Goal: Check status: Check status

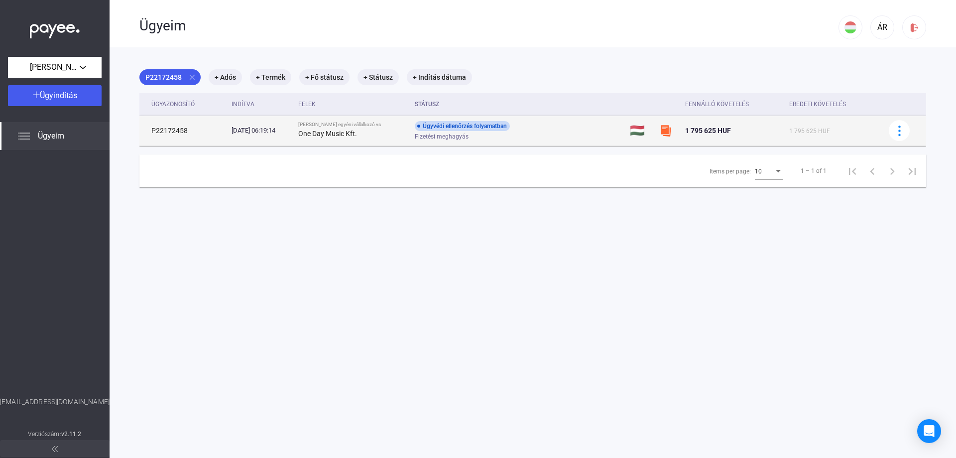
click at [482, 125] on div "Ügyvédi ellenőrzés folyamatban" at bounding box center [462, 126] width 95 height 10
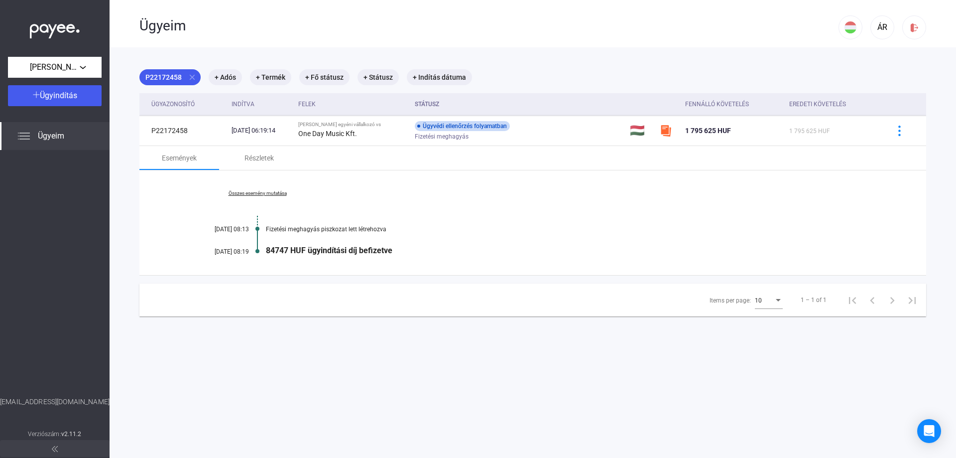
click at [261, 193] on link "Összes esemény mutatása" at bounding box center [257, 193] width 136 height 6
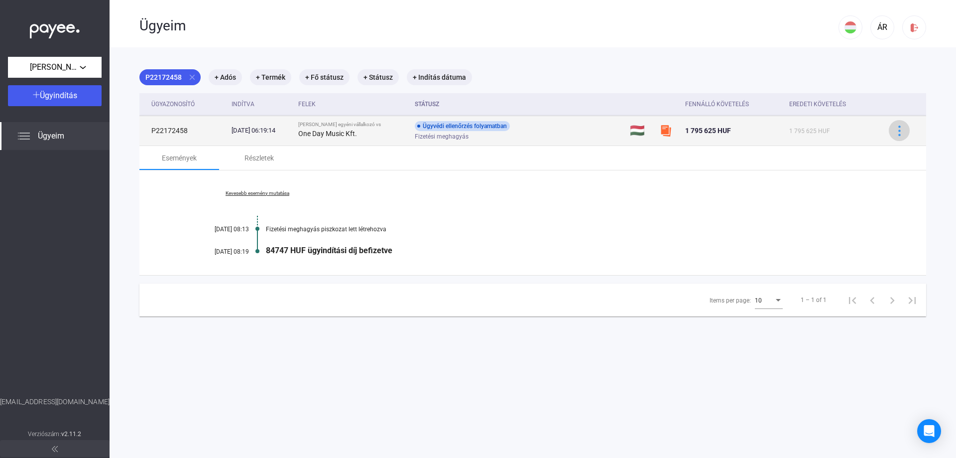
click at [895, 131] on img at bounding box center [900, 131] width 10 height 10
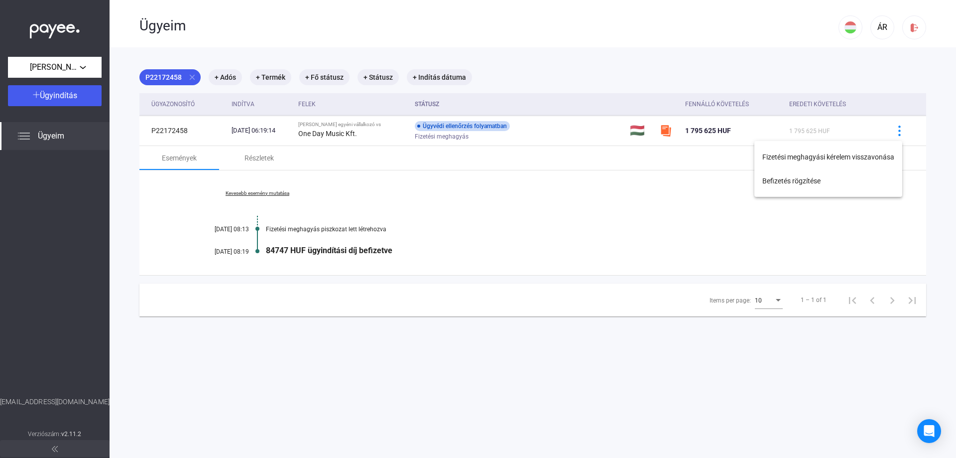
click at [509, 220] on div at bounding box center [478, 229] width 956 height 458
click at [48, 132] on span "Ügyeim" at bounding box center [51, 136] width 26 height 12
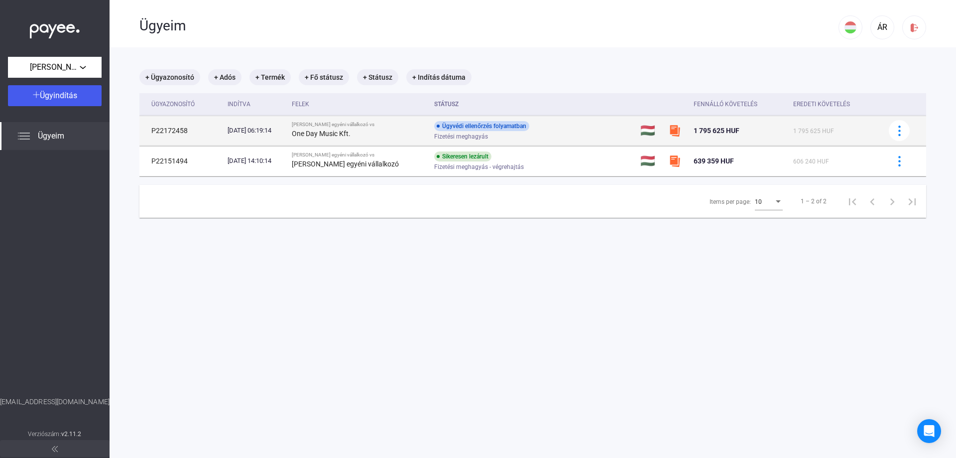
click at [497, 134] on div "Fizetési meghagyás" at bounding box center [513, 136] width 159 height 7
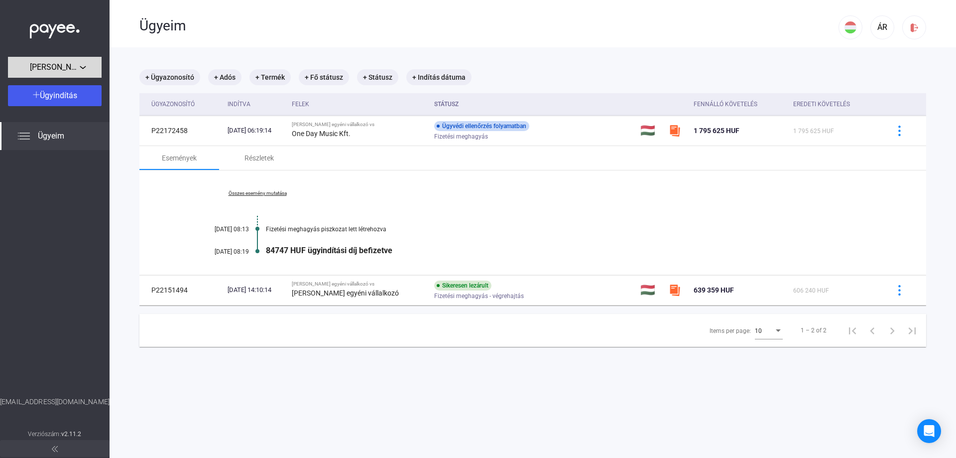
click at [89, 72] on div "[PERSON_NAME] egyéni vállalkozó" at bounding box center [55, 67] width 88 height 12
click at [54, 92] on span "[PERSON_NAME] egyéni vállalkozó" at bounding box center [69, 90] width 107 height 12
click at [53, 135] on span "Ügyeim" at bounding box center [51, 136] width 26 height 12
click at [73, 449] on button at bounding box center [55, 448] width 110 height 17
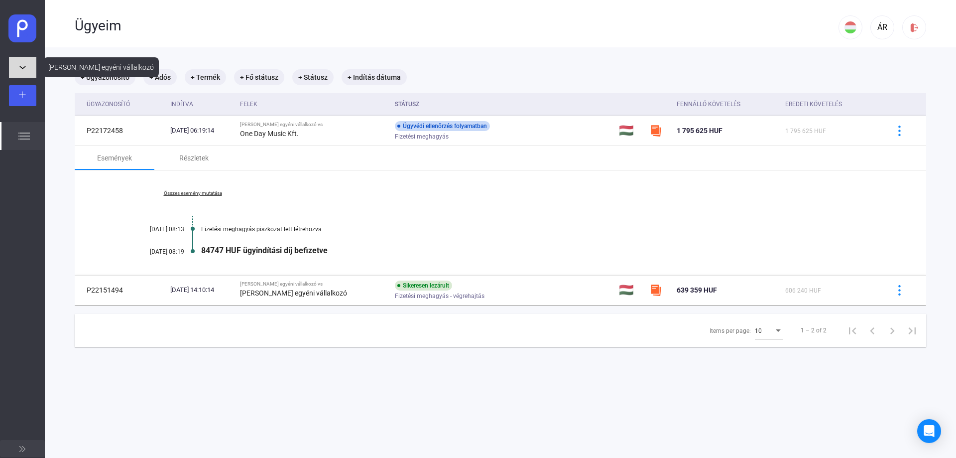
click at [19, 71] on button "[PERSON_NAME] egyéni vállalkozó" at bounding box center [22, 67] width 27 height 21
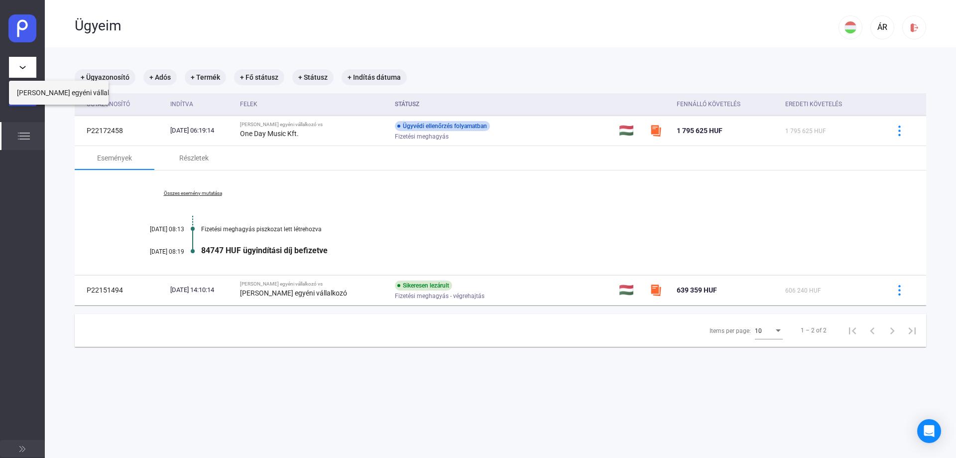
click at [23, 91] on span "[PERSON_NAME] egyéni vállalkozó" at bounding box center [70, 93] width 107 height 12
click at [21, 92] on img at bounding box center [22, 94] width 7 height 7
